Goal: Information Seeking & Learning: Check status

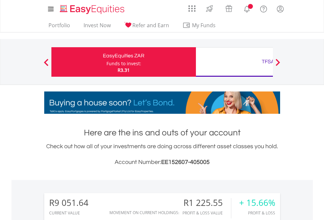
scroll to position [63, 103]
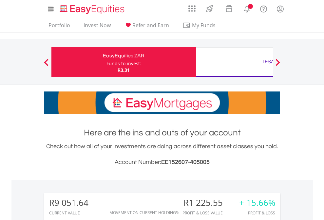
click at [106, 62] on div "Funds to invest:" at bounding box center [123, 63] width 35 height 7
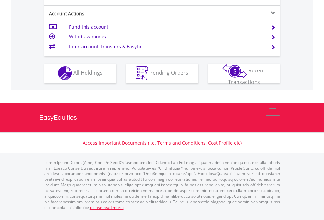
scroll to position [613, 0]
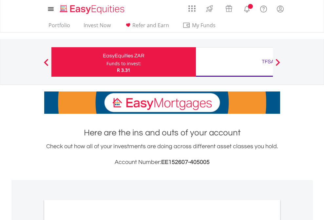
scroll to position [394, 0]
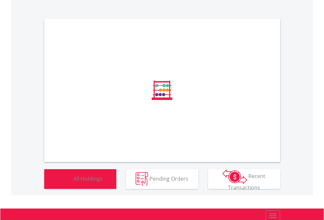
click at [73, 182] on span "All Holdings" at bounding box center [87, 178] width 29 height 7
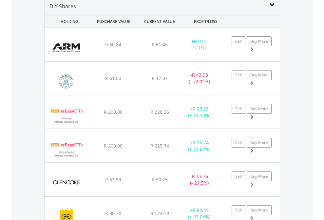
scroll to position [633, 0]
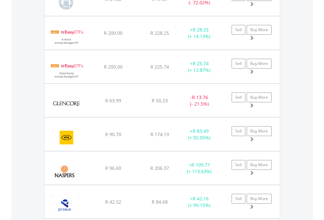
scroll to position [47, 0]
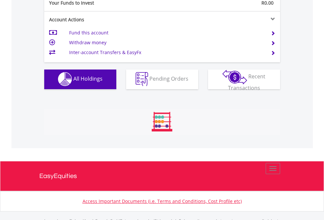
scroll to position [649, 0]
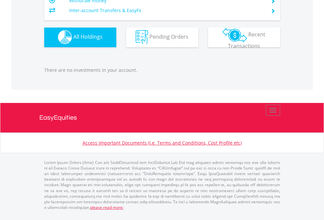
scroll to position [63, 103]
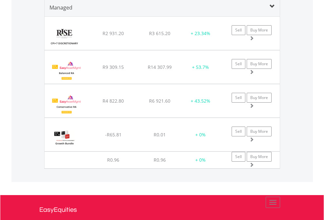
scroll to position [63, 103]
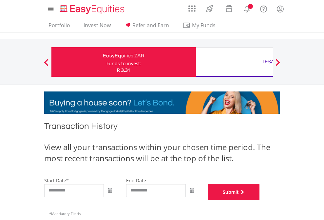
click at [260, 200] on button "Submit" at bounding box center [234, 192] width 52 height 16
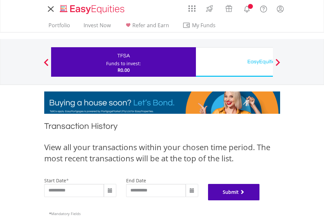
click at [260, 200] on button "Submit" at bounding box center [234, 192] width 52 height 16
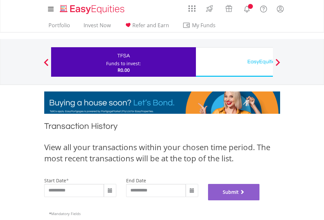
scroll to position [266, 0]
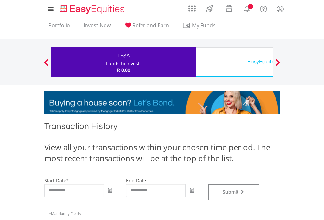
click at [234, 62] on div "EasyEquities USD" at bounding box center [268, 61] width 137 height 9
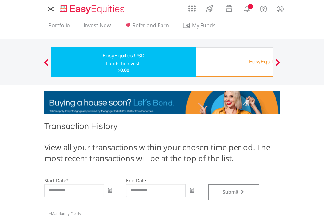
type input "**********"
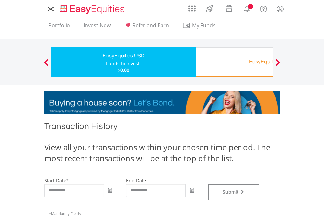
type input "**********"
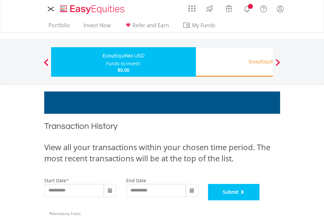
click at [260, 200] on button "Submit" at bounding box center [234, 192] width 52 height 16
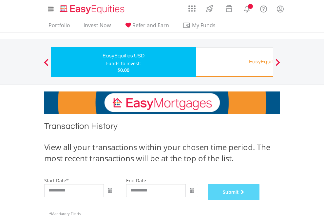
scroll to position [266, 0]
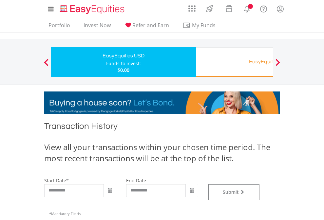
click at [234, 62] on div "EasyEquities RA" at bounding box center [268, 61] width 137 height 9
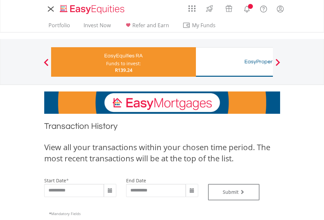
type input "**********"
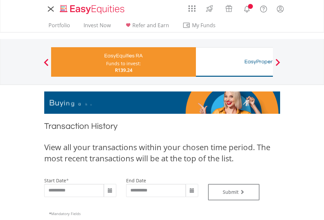
type input "**********"
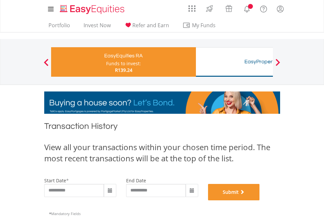
click at [260, 200] on button "Submit" at bounding box center [234, 192] width 52 height 16
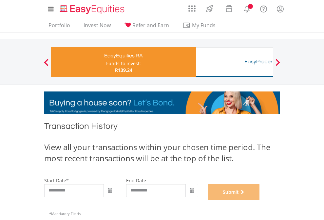
scroll to position [266, 0]
